Goal: Browse casually

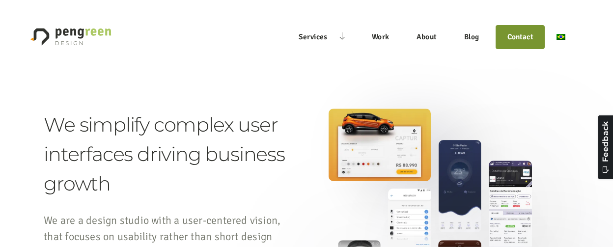
drag, startPoint x: 157, startPoint y: 83, endPoint x: 158, endPoint y: 90, distance: 6.9
click at [157, 83] on section "We simplify complex user interfaces driving business growth We are a design stu…" at bounding box center [306, 202] width 613 height 309
click at [154, 90] on section "We simplify complex user interfaces driving business growth We are a design stu…" at bounding box center [306, 202] width 613 height 309
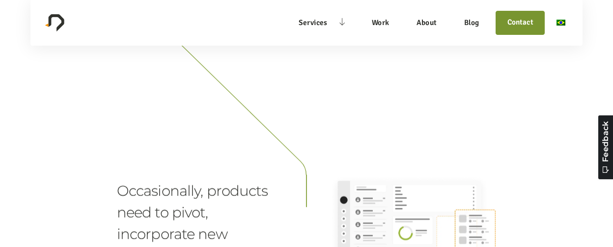
scroll to position [1376, 0]
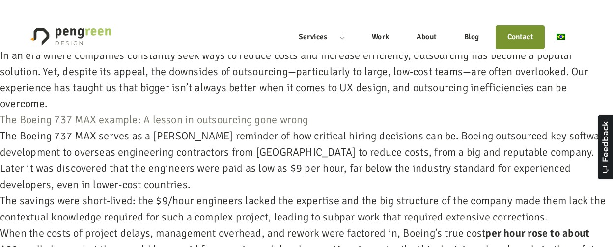
click at [158, 83] on p "In an era where companies constantly seek ways to reduce costs and increase eff…" at bounding box center [306, 80] width 613 height 65
